Goal: Task Accomplishment & Management: Use online tool/utility

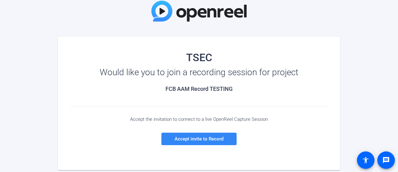
scroll to position [39, 0]
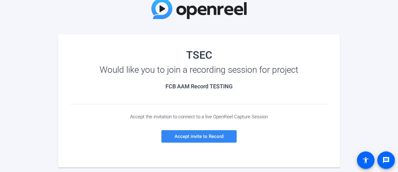
click at [212, 137] on span "Accept invite to Record" at bounding box center [198, 137] width 49 height 6
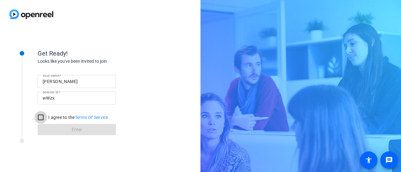
click at [43, 116] on input "I agree to the Terms Of Service" at bounding box center [40, 117] width 13 height 13
checkbox input "true"
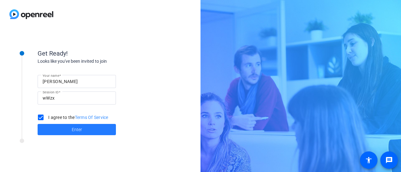
click at [72, 124] on span at bounding box center [77, 129] width 78 height 15
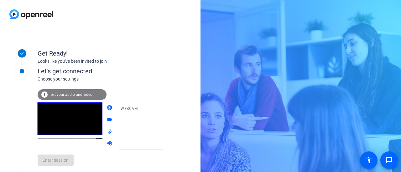
click at [116, 108] on div "WEBCAM" at bounding box center [146, 109] width 60 height 12
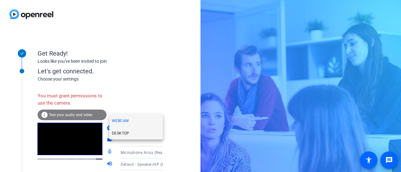
click at [132, 135] on mat-option "DESKTOP" at bounding box center [136, 133] width 54 height 13
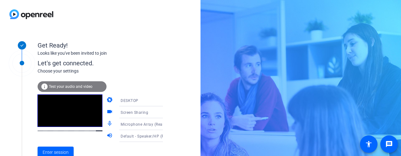
click at [179, 64] on div "Get Ready! Looks like you've been invited to join Let's get connected. Choose y…" at bounding box center [100, 92] width 200 height 128
click at [62, 150] on span "Enter session" at bounding box center [56, 152] width 26 height 7
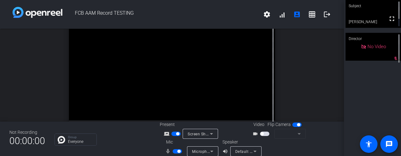
click at [262, 134] on span "button" at bounding box center [264, 134] width 9 height 4
click at [208, 137] on icon at bounding box center [212, 134] width 8 height 8
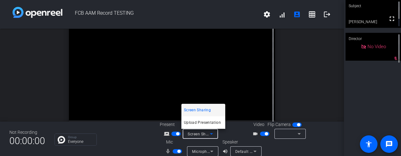
click at [299, 93] on div at bounding box center [200, 78] width 401 height 156
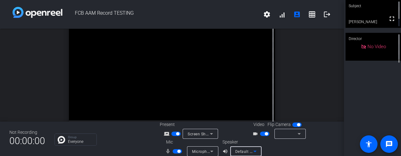
click at [243, 150] on span "Default - Speaker/HP (Realtek High Definition Audio)" at bounding box center [283, 151] width 96 height 5
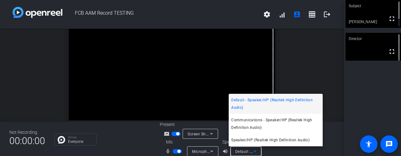
click at [139, 138] on div at bounding box center [200, 78] width 401 height 156
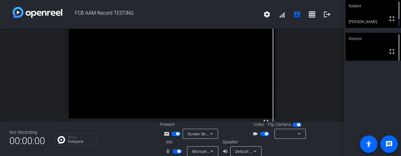
scroll to position [10, 0]
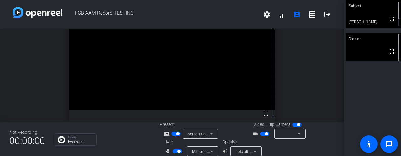
click at [285, 136] on div at bounding box center [288, 134] width 18 height 8
click at [299, 134] on icon at bounding box center [299, 134] width 8 height 8
click at [292, 126] on span "button" at bounding box center [296, 125] width 9 height 4
click at [292, 126] on span "button" at bounding box center [293, 124] width 3 height 3
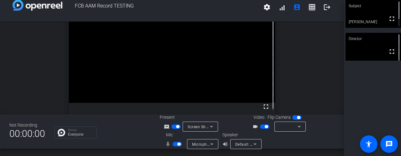
click at [251, 139] on div "Speaker volume_up Default - Speaker/HP (Realtek High Definition Audio)" at bounding box center [241, 141] width 38 height 18
click at [249, 140] on div "Default - Speaker/HP (Realtek High Definition Audio)" at bounding box center [245, 144] width 21 height 10
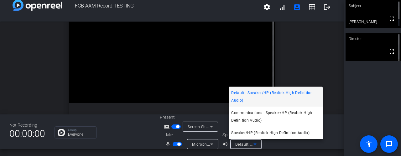
click at [270, 97] on span "Default - Speaker/HP (Realtek High Definition Audio)" at bounding box center [275, 96] width 89 height 15
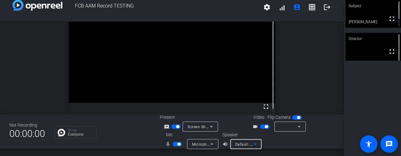
click at [274, 127] on div at bounding box center [289, 127] width 31 height 10
click at [280, 127] on div at bounding box center [288, 127] width 18 height 8
click at [290, 129] on div at bounding box center [288, 127] width 18 height 8
click at [296, 127] on icon at bounding box center [299, 127] width 8 height 8
click at [265, 126] on span "button" at bounding box center [266, 126] width 3 height 3
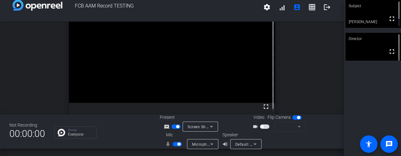
click at [264, 126] on span "button" at bounding box center [264, 127] width 9 height 4
click at [296, 125] on icon at bounding box center [299, 127] width 8 height 8
click at [301, 127] on icon at bounding box center [299, 127] width 8 height 8
click at [297, 125] on icon at bounding box center [299, 127] width 8 height 8
drag, startPoint x: 337, startPoint y: 97, endPoint x: 338, endPoint y: 109, distance: 11.3
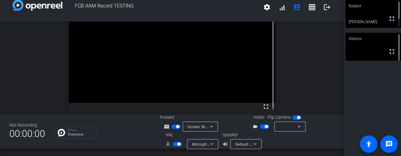
click at [338, 109] on div "open_in_new Director fullscreen" at bounding box center [172, 68] width 344 height 93
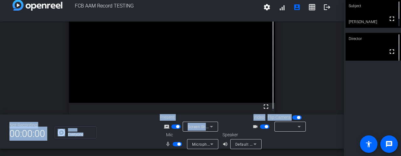
drag, startPoint x: 337, startPoint y: 101, endPoint x: 337, endPoint y: 120, distance: 18.5
click at [337, 120] on div "FCB AAM Record TESTING settings signal_cellular_alt account_box grid_on logout …" at bounding box center [172, 78] width 344 height 156
click at [232, 131] on div "Present screen_share_outline Screen Sharing" at bounding box center [203, 123] width 87 height 18
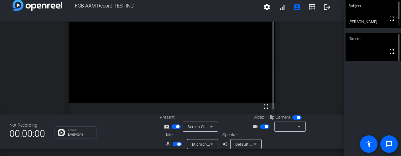
click at [205, 124] on span "Screen Sharing" at bounding box center [202, 126] width 28 height 5
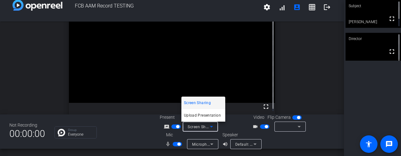
click at [302, 32] on div at bounding box center [200, 78] width 401 height 156
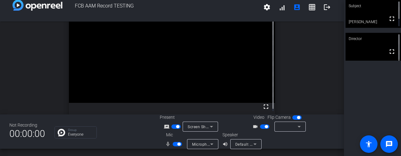
click at [177, 129] on span "button" at bounding box center [175, 127] width 9 height 4
click at [373, 14] on span "No Video" at bounding box center [376, 14] width 18 height 6
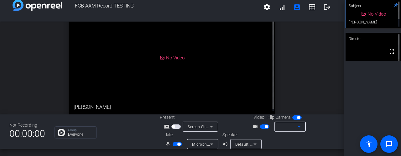
click at [292, 126] on div at bounding box center [288, 127] width 18 height 8
click at [297, 127] on icon at bounding box center [298, 127] width 3 height 2
click at [265, 127] on span "button" at bounding box center [266, 126] width 3 height 3
click at [265, 127] on span "button" at bounding box center [264, 127] width 9 height 4
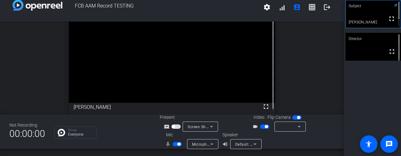
click at [297, 117] on span "button" at bounding box center [298, 117] width 3 height 3
click at [280, 127] on div at bounding box center [288, 127] width 18 height 8
click at [300, 127] on icon at bounding box center [299, 127] width 8 height 8
click at [294, 116] on span "button" at bounding box center [296, 118] width 9 height 4
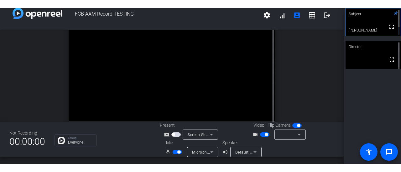
scroll to position [0, 0]
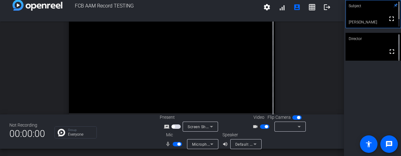
click at [297, 117] on span "button" at bounding box center [298, 117] width 3 height 3
click at [282, 125] on div at bounding box center [288, 127] width 18 height 8
click at [296, 126] on icon at bounding box center [299, 127] width 8 height 8
click at [200, 127] on span "Screen Sharing" at bounding box center [202, 126] width 28 height 5
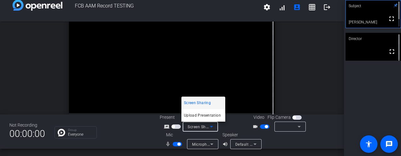
click at [157, 136] on div at bounding box center [200, 78] width 401 height 156
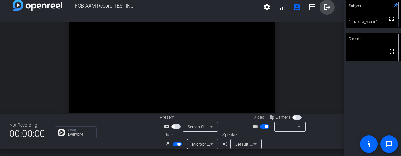
click at [323, 8] on mat-icon "logout" at bounding box center [327, 7] width 8 height 8
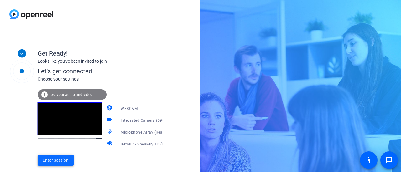
click at [55, 160] on span "Enter session" at bounding box center [56, 160] width 26 height 7
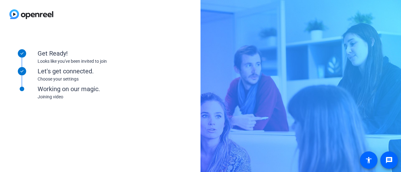
click at [135, 136] on div "Get Ready! Looks like you've been invited to join Let's get connected. Choose y…" at bounding box center [84, 100] width 157 height 125
click at [148, 76] on div "Let's get connected." at bounding box center [100, 71] width 125 height 9
click at [112, 102] on div "Working on our magic. Joining video" at bounding box center [100, 89] width 125 height 31
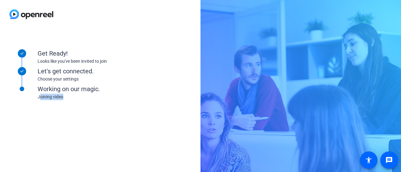
click at [112, 102] on div "Working on our magic. Joining video" at bounding box center [100, 89] width 125 height 31
click at [165, 123] on div "Get Ready! Looks like you've been invited to join Let's get connected. Choose y…" at bounding box center [100, 100] width 200 height 144
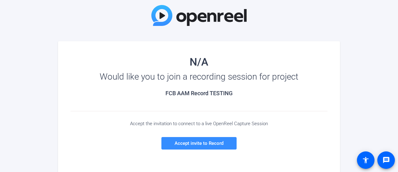
scroll to position [36, 0]
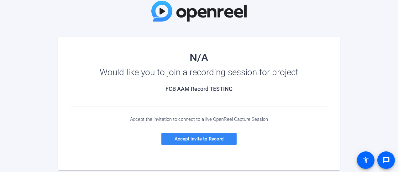
click at [219, 135] on span at bounding box center [198, 139] width 75 height 15
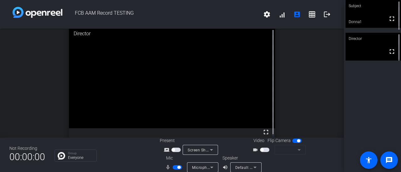
click at [260, 149] on span "button" at bounding box center [264, 150] width 9 height 4
click at [212, 149] on icon at bounding box center [212, 151] width 8 height 8
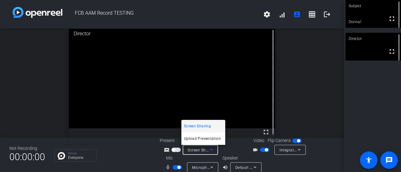
click at [232, 149] on div at bounding box center [200, 86] width 401 height 172
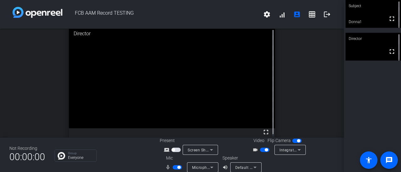
click at [313, 67] on div "open_in_new Director fullscreen" at bounding box center [172, 83] width 344 height 109
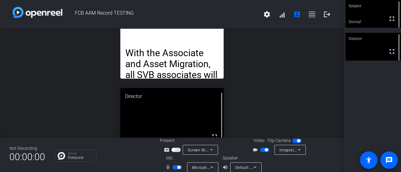
click at [172, 168] on span "button" at bounding box center [176, 168] width 9 height 4
click at [171, 168] on mat-icon "mic_none" at bounding box center [169, 168] width 8 height 8
click at [173, 168] on span "button" at bounding box center [174, 167] width 3 height 3
click at [323, 17] on mat-icon "logout" at bounding box center [327, 15] width 8 height 8
